Goal: Task Accomplishment & Management: Manage account settings

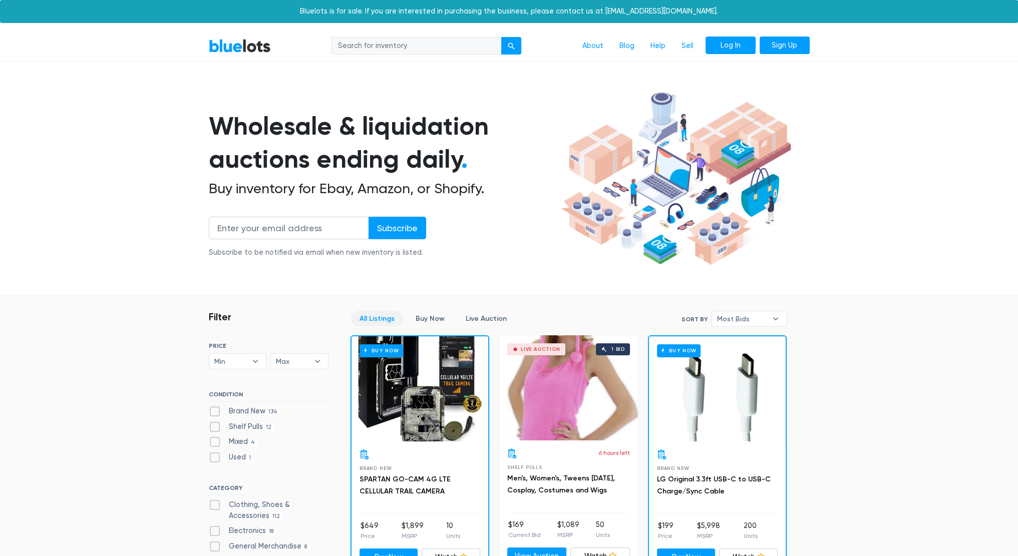
click at [730, 48] on link "Log In" at bounding box center [731, 46] width 50 height 18
click at [687, 49] on link "Sell" at bounding box center [688, 46] width 28 height 19
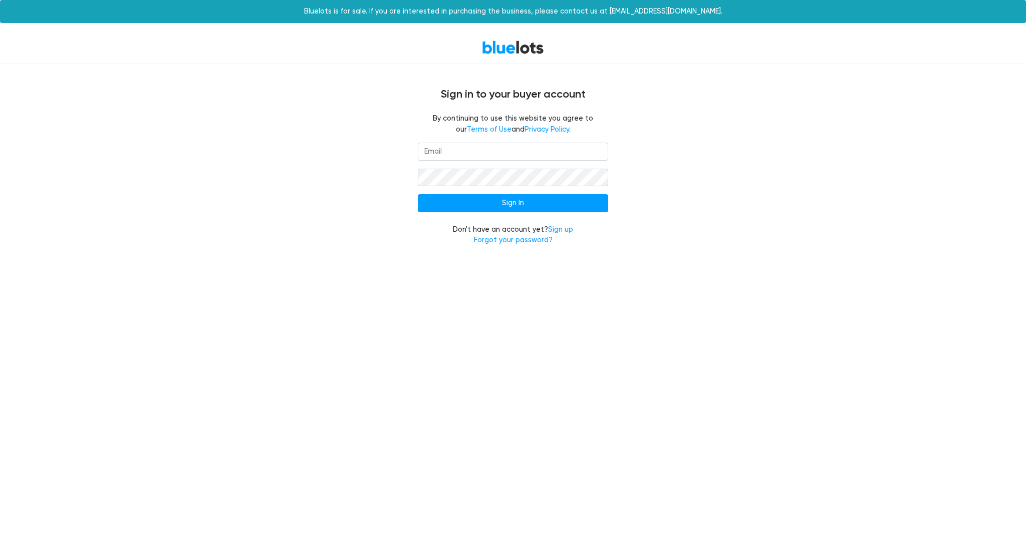
type input "[EMAIL_ADDRESS][DOMAIN_NAME]"
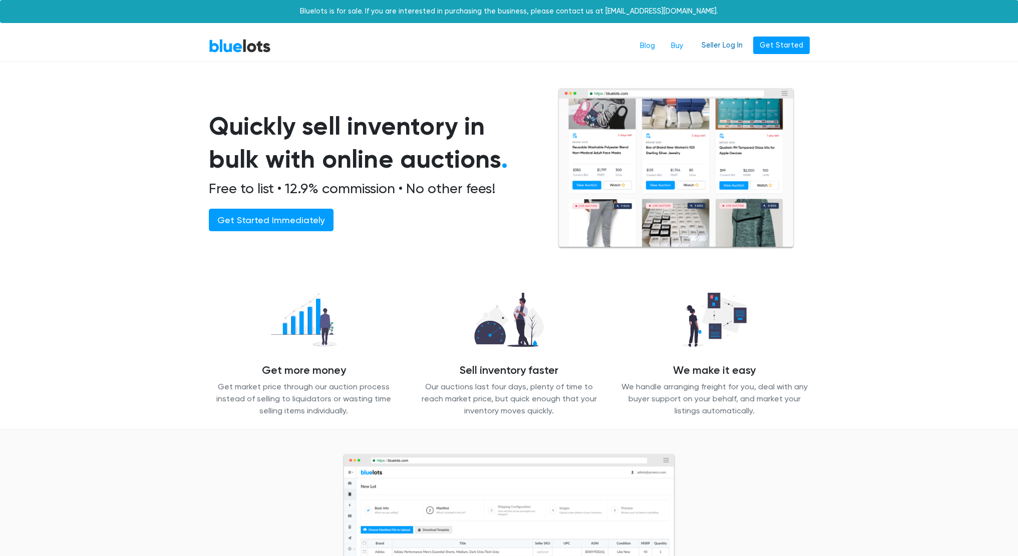
click at [729, 46] on link "Seller Log In" at bounding box center [722, 46] width 54 height 18
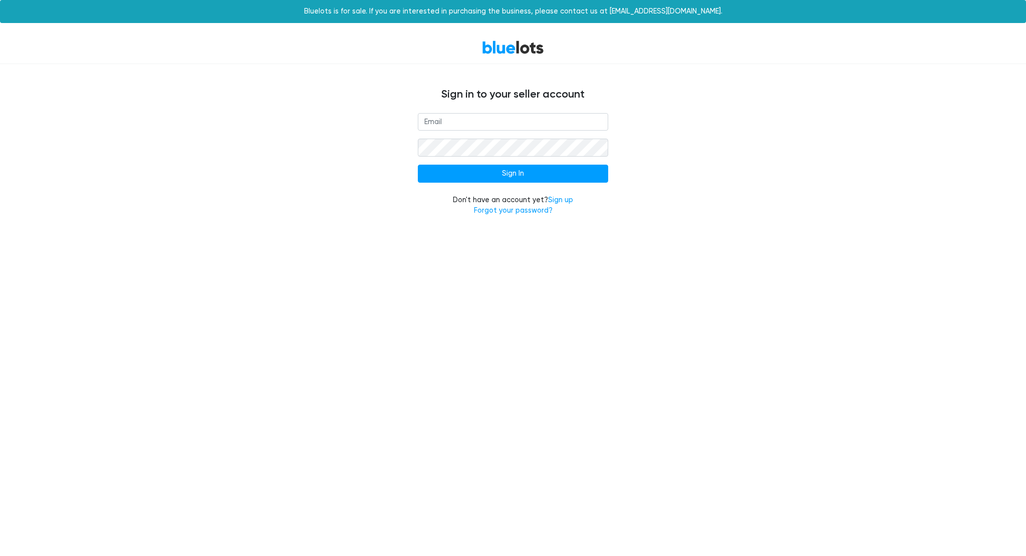
type input "[EMAIL_ADDRESS][DOMAIN_NAME]"
click at [529, 171] on input "Sign In" at bounding box center [513, 174] width 190 height 18
